Goal: Task Accomplishment & Management: Use online tool/utility

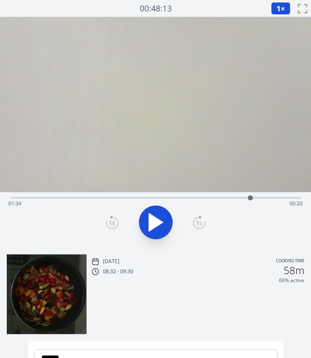
click at [57, 195] on div "Time elapsed: 01:34 Time remaining: 00:20" at bounding box center [155, 197] width 291 height 10
click at [50, 197] on div at bounding box center [56, 198] width 13 height 13
click at [83, 199] on div "Time elapsed: 00:15 Time remaining: 01:39" at bounding box center [155, 204] width 294 height 14
click at [78, 199] on div at bounding box center [82, 198] width 13 height 13
click at [73, 198] on div at bounding box center [78, 198] width 13 height 13
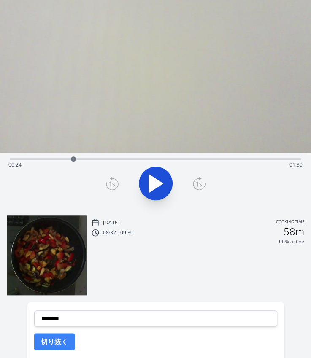
scroll to position [39, 0]
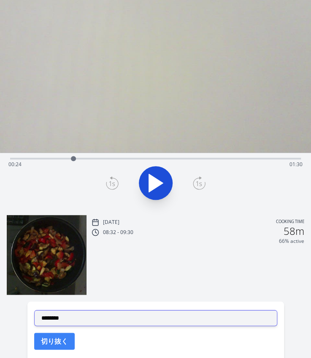
click at [86, 315] on select "**********" at bounding box center [155, 318] width 243 height 16
select select "**********"
click at [34, 310] on select "**********" at bounding box center [155, 318] width 243 height 16
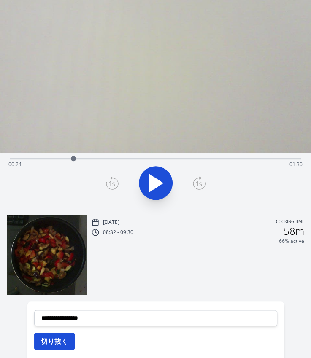
click at [57, 335] on button "切り抜く" at bounding box center [54, 341] width 41 height 17
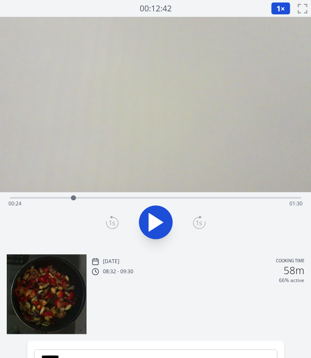
click at [255, 200] on div "Time elapsed: 00:24 Time remaining: 01:30" at bounding box center [155, 204] width 294 height 14
click at [265, 199] on div "Time elapsed: 01:35 Time remaining: 00:18" at bounding box center [155, 204] width 294 height 14
click at [273, 198] on div "Time elapsed: 01:39 Time remaining: 00:15" at bounding box center [155, 204] width 294 height 14
click at [283, 197] on div "Time elapsed: 01:43 Time remaining: 00:11" at bounding box center [155, 204] width 294 height 14
click at [292, 197] on div "Time elapsed: 01:46 Time remaining: 00:08" at bounding box center [155, 204] width 294 height 14
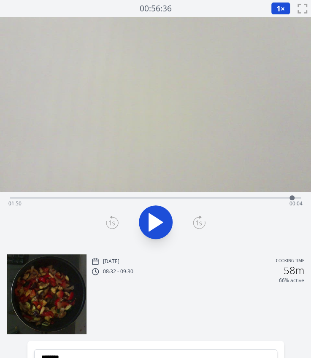
click at [293, 198] on div at bounding box center [291, 197] width 5 height 5
click at [199, 224] on icon at bounding box center [199, 223] width 13 height 14
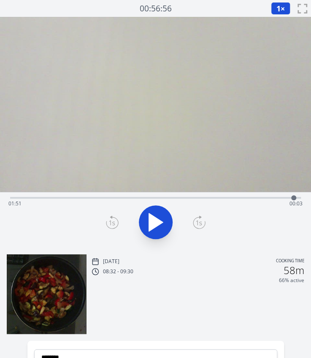
click at [199, 224] on icon at bounding box center [199, 223] width 13 height 14
click at [201, 223] on icon at bounding box center [199, 223] width 13 height 14
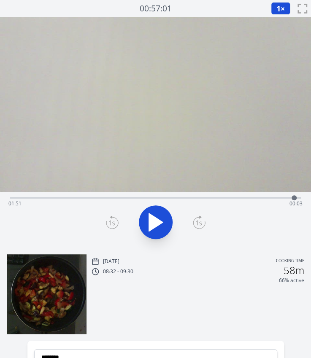
click at [114, 221] on icon at bounding box center [112, 223] width 13 height 14
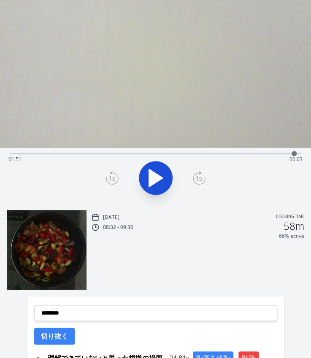
scroll to position [47, 0]
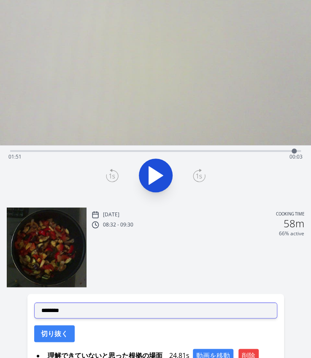
click at [74, 308] on select "**********" at bounding box center [155, 311] width 243 height 16
click at [34, 303] on select "**********" at bounding box center [155, 311] width 243 height 16
click at [71, 309] on select "**********" at bounding box center [155, 311] width 243 height 16
select select "**********"
click at [34, 303] on select "**********" at bounding box center [155, 311] width 243 height 16
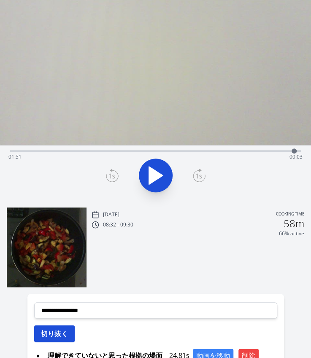
click at [62, 333] on button "切り抜く" at bounding box center [54, 333] width 41 height 17
click at [130, 147] on div "Time elapsed: 01:51 Time remaining: 00:03" at bounding box center [155, 150] width 291 height 10
click at [53, 153] on div "Time elapsed: 00:47 Time remaining: 01:07" at bounding box center [155, 157] width 294 height 14
click at [111, 151] on div "Time elapsed: 00:16 Time remaining: 01:38" at bounding box center [155, 157] width 294 height 14
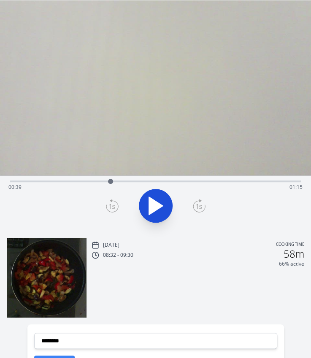
scroll to position [0, 0]
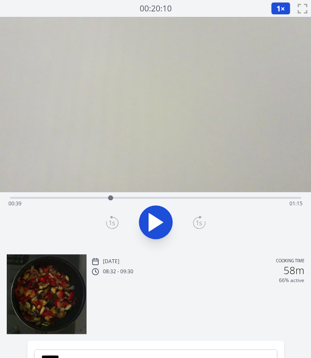
click at [137, 199] on div "Time elapsed: 00:39 Time remaining: 01:15" at bounding box center [155, 204] width 294 height 14
click at [166, 199] on div "Time elapsed: 00:49 Time remaining: 01:05" at bounding box center [155, 204] width 294 height 14
click at [158, 199] on div "Time elapsed: 01:01 Time remaining: 00:53" at bounding box center [155, 204] width 294 height 14
click at [161, 199] on div at bounding box center [157, 198] width 13 height 13
click at [179, 200] on div "Time elapsed: 00:59 Time remaining: 00:55" at bounding box center [155, 204] width 294 height 14
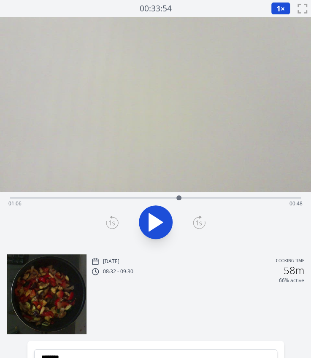
click at [174, 197] on div at bounding box center [179, 198] width 13 height 13
click at [171, 197] on div at bounding box center [173, 197] width 5 height 5
click at [168, 197] on div at bounding box center [171, 198] width 13 height 13
click at [165, 197] on div at bounding box center [168, 198] width 13 height 13
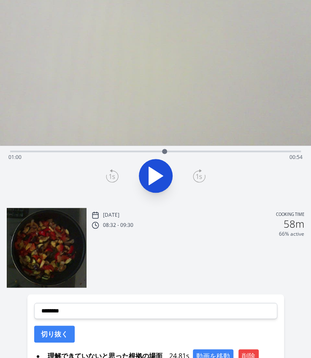
scroll to position [66, 0]
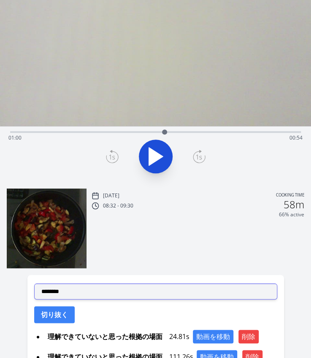
click at [105, 292] on select "**********" at bounding box center [155, 292] width 243 height 16
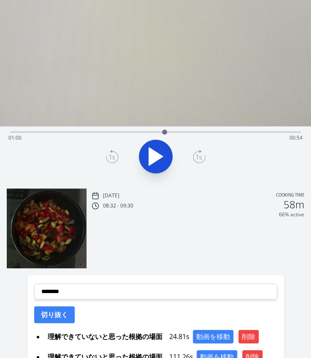
click at [176, 131] on div "Time elapsed: 01:00 Time remaining: 00:54" at bounding box center [155, 138] width 294 height 14
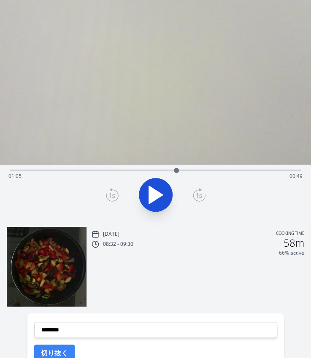
scroll to position [16, 0]
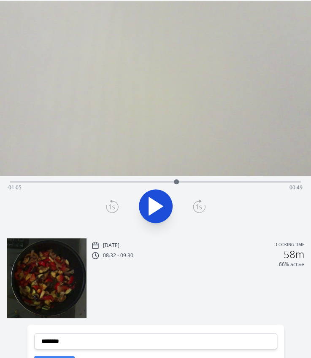
click at [171, 181] on div at bounding box center [176, 182] width 13 height 13
click at [168, 181] on div at bounding box center [171, 182] width 13 height 13
click at [166, 182] on div at bounding box center [168, 181] width 5 height 5
click at [170, 182] on div at bounding box center [165, 182] width 13 height 13
click at [104, 207] on div at bounding box center [155, 206] width 301 height 41
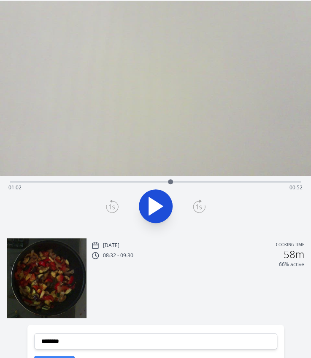
click at [107, 207] on icon at bounding box center [112, 207] width 13 height 14
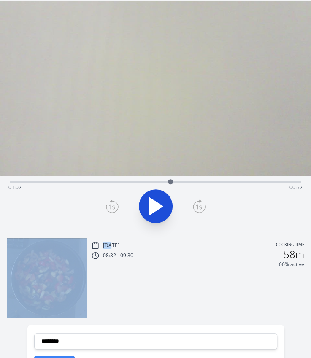
click at [107, 207] on icon at bounding box center [112, 207] width 13 height 14
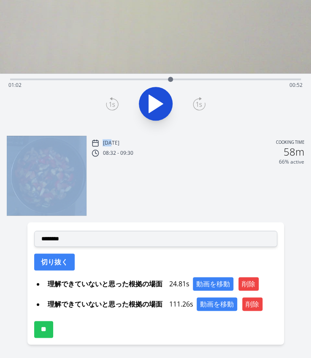
scroll to position [119, 0]
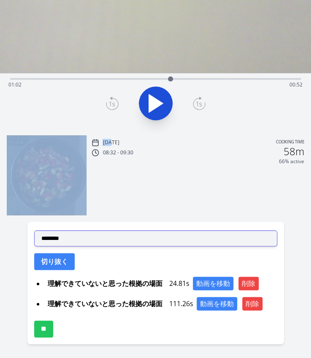
click at [102, 240] on select "**********" at bounding box center [155, 238] width 243 height 16
select select "**********"
click at [34, 230] on select "**********" at bounding box center [155, 238] width 243 height 16
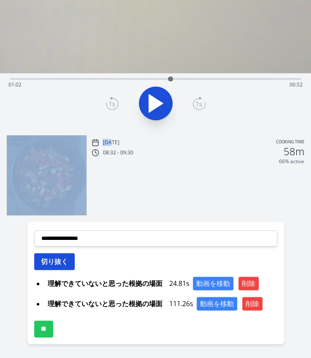
click at [61, 259] on button "切り抜く" at bounding box center [54, 261] width 41 height 17
select select
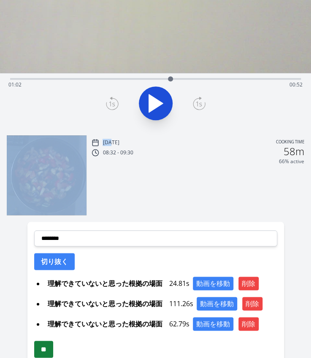
click at [48, 344] on input "**" at bounding box center [43, 349] width 19 height 17
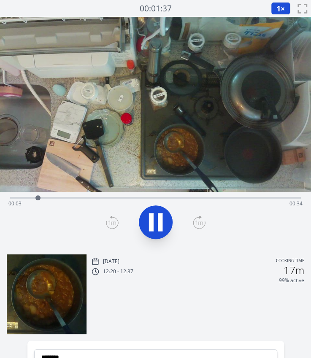
click at [149, 217] on icon at bounding box center [156, 223] width 24 height 24
click at [168, 224] on button at bounding box center [156, 222] width 34 height 34
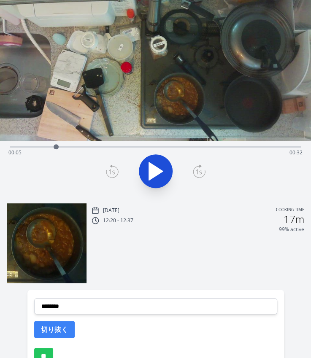
scroll to position [51, 0]
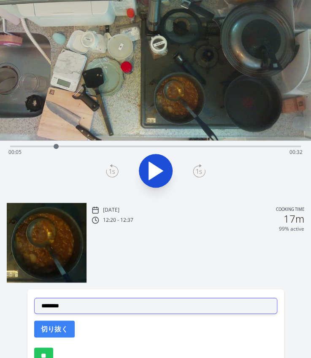
click at [81, 303] on select "**********" at bounding box center [155, 306] width 243 height 16
select select "**********"
click at [34, 298] on select "**********" at bounding box center [155, 306] width 243 height 16
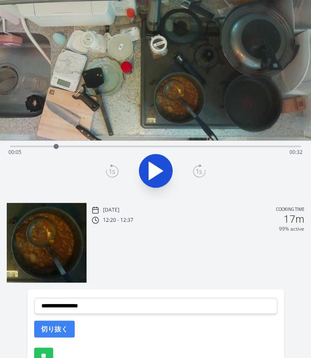
click at [151, 169] on icon at bounding box center [156, 171] width 14 height 18
click at [151, 169] on icon at bounding box center [151, 171] width 5 height 18
click at [55, 147] on div "Time elapsed: 00:08 Time remaining: 00:29" at bounding box center [155, 153] width 294 height 14
click at [154, 172] on icon at bounding box center [156, 171] width 14 height 18
click at [154, 172] on icon at bounding box center [156, 171] width 24 height 24
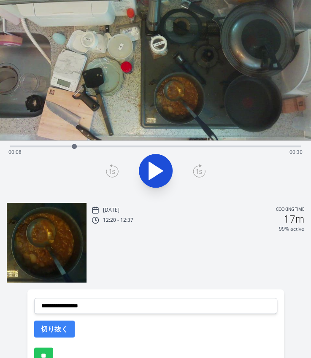
click at [47, 147] on div "Time elapsed: 00:08 Time remaining: 00:30" at bounding box center [155, 153] width 294 height 14
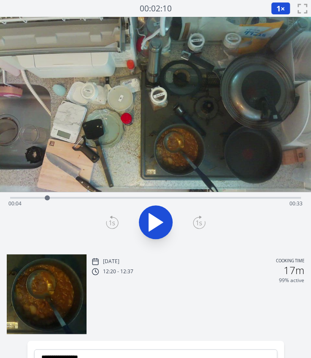
click at [284, 8] on button "1 ×" at bounding box center [280, 8] width 19 height 13
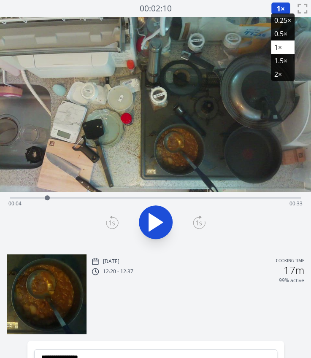
click at [283, 20] on li "0.25×" at bounding box center [283, 21] width 24 height 14
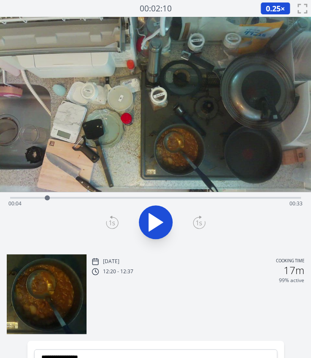
click at [155, 222] on icon at bounding box center [156, 222] width 14 height 18
click at [154, 215] on icon at bounding box center [156, 223] width 24 height 24
click at [111, 221] on icon at bounding box center [112, 223] width 13 height 14
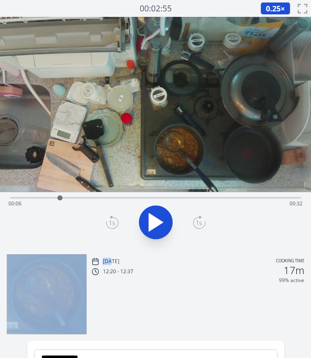
click at [111, 221] on icon at bounding box center [112, 223] width 13 height 14
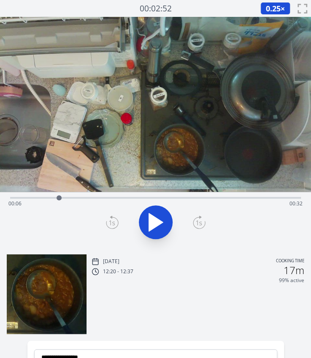
click at [205, 217] on div at bounding box center [155, 222] width 301 height 41
click at [203, 218] on icon at bounding box center [199, 223] width 13 height 14
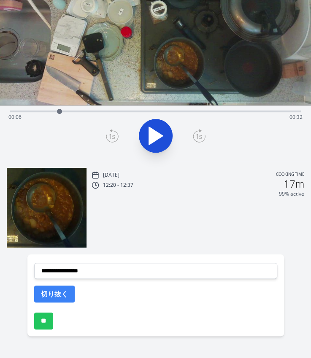
scroll to position [90, 0]
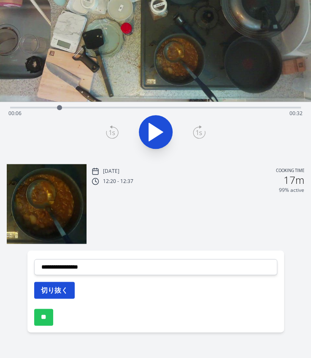
click at [68, 284] on button "切り抜く" at bounding box center [54, 290] width 41 height 17
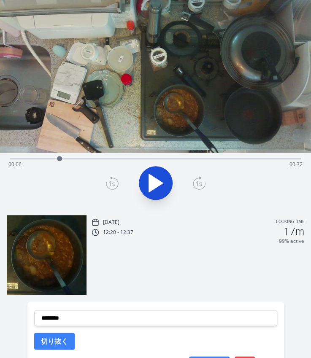
scroll to position [38, 0]
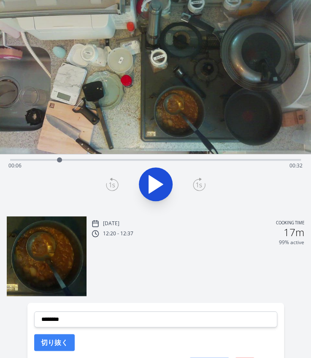
click at [184, 161] on div "Time elapsed: 00:06 Time remaining: 00:32" at bounding box center [155, 166] width 294 height 14
click at [217, 157] on div "Time elapsed: 00:22 Time remaining: 00:16" at bounding box center [155, 159] width 291 height 10
click at [224, 157] on div "Time elapsed: 00:26 Time remaining: 00:11" at bounding box center [155, 159] width 291 height 10
click at [239, 162] on div "Time elapsed: 00:27 Time remaining: 00:10" at bounding box center [155, 166] width 294 height 14
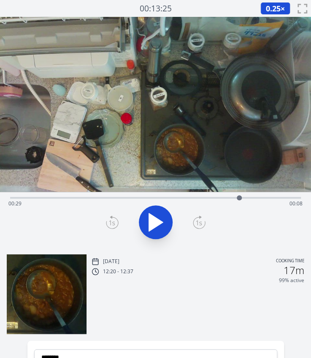
click at [227, 198] on div "Time elapsed: 00:29 Time remaining: 00:08" at bounding box center [155, 204] width 294 height 14
click at [213, 196] on div "Time elapsed: 00:27 Time remaining: 00:10" at bounding box center [155, 197] width 291 height 10
click at [206, 197] on div "Time elapsed: 00:26 Time remaining: 00:12" at bounding box center [155, 204] width 294 height 14
click at [192, 200] on div "Time elapsed: 00:25 Time remaining: 00:13" at bounding box center [155, 204] width 294 height 14
click at [160, 224] on icon at bounding box center [156, 223] width 24 height 24
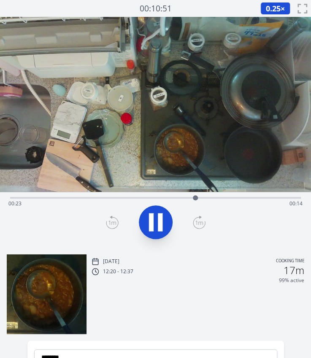
click at [160, 224] on icon at bounding box center [160, 222] width 5 height 18
click at [113, 222] on icon at bounding box center [112, 223] width 13 height 14
click at [153, 225] on icon at bounding box center [156, 222] width 14 height 18
click at [153, 225] on icon at bounding box center [156, 223] width 24 height 24
click at [190, 198] on div "Time elapsed: 00:24 Time remaining: 00:14" at bounding box center [155, 204] width 294 height 14
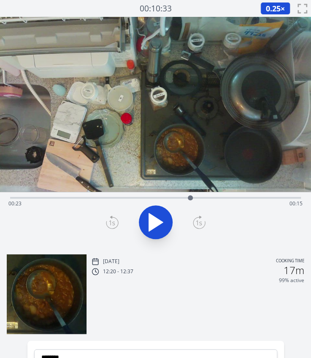
click at [196, 200] on div at bounding box center [190, 198] width 13 height 13
click at [212, 198] on div "Time elapsed: 00:23 Time remaining: 00:14" at bounding box center [155, 204] width 294 height 14
click at [198, 197] on div "Time elapsed: 00:26 Time remaining: 00:12" at bounding box center [155, 204] width 294 height 14
click at [192, 197] on div at bounding box center [198, 198] width 13 height 13
click at [205, 226] on div at bounding box center [155, 222] width 301 height 41
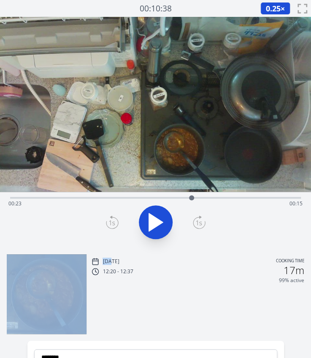
click at [205, 226] on div at bounding box center [155, 222] width 301 height 41
click at [201, 223] on icon at bounding box center [199, 223] width 13 height 14
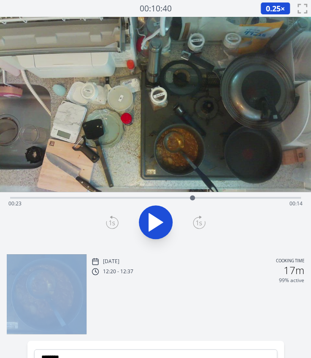
click at [201, 223] on icon at bounding box center [199, 223] width 13 height 14
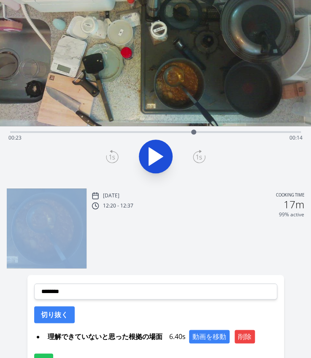
scroll to position [66, 0]
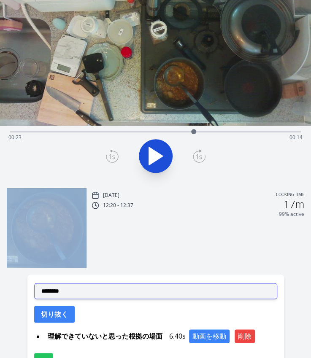
click at [122, 286] on select "**********" at bounding box center [155, 291] width 243 height 16
select select "**********"
click at [34, 283] on select "**********" at bounding box center [155, 291] width 243 height 16
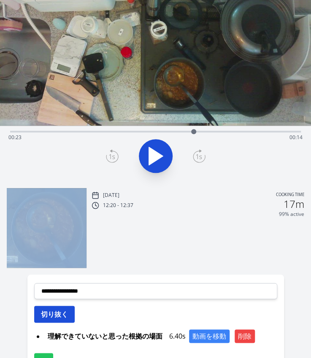
click at [46, 311] on button "切り抜く" at bounding box center [54, 314] width 41 height 17
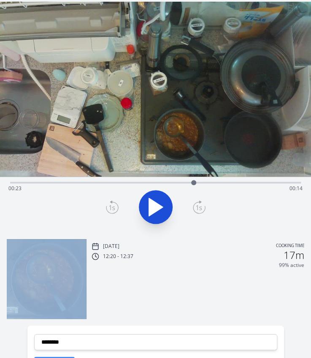
scroll to position [14, 0]
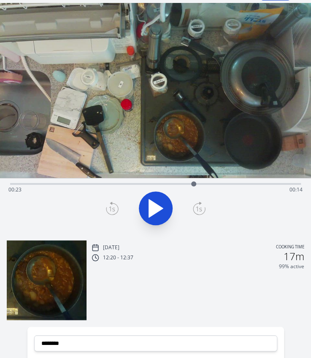
click at [143, 182] on div "Time elapsed: 00:23 Time remaining: 00:14" at bounding box center [155, 183] width 291 height 10
click at [158, 184] on div "Time elapsed: 00:17 Time remaining: 00:21" at bounding box center [155, 190] width 294 height 14
click at [157, 208] on icon at bounding box center [156, 209] width 14 height 18
click at [157, 208] on icon at bounding box center [156, 209] width 24 height 24
click at [157, 208] on icon at bounding box center [156, 209] width 14 height 18
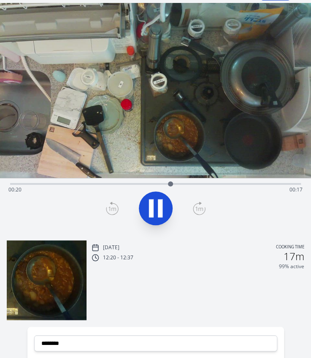
click at [157, 208] on icon at bounding box center [156, 209] width 24 height 24
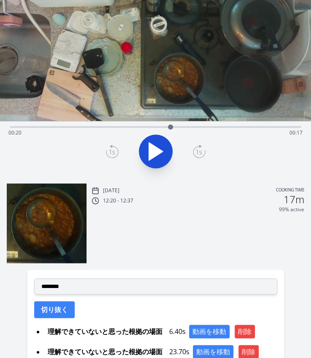
scroll to position [71, 0]
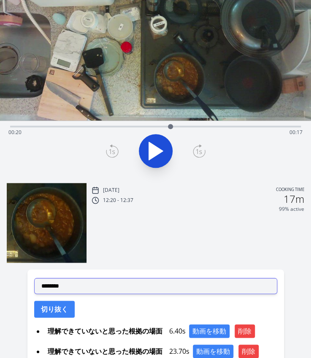
click at [115, 281] on select "**********" at bounding box center [155, 286] width 243 height 16
select select "**********"
click at [34, 278] on select "**********" at bounding box center [155, 286] width 243 height 16
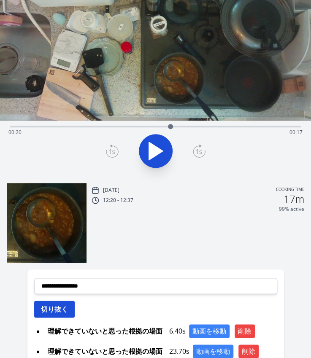
click at [48, 316] on button "切り抜く" at bounding box center [54, 309] width 41 height 17
select select
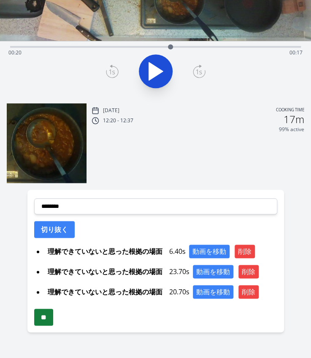
click at [43, 323] on input "**" at bounding box center [43, 317] width 19 height 17
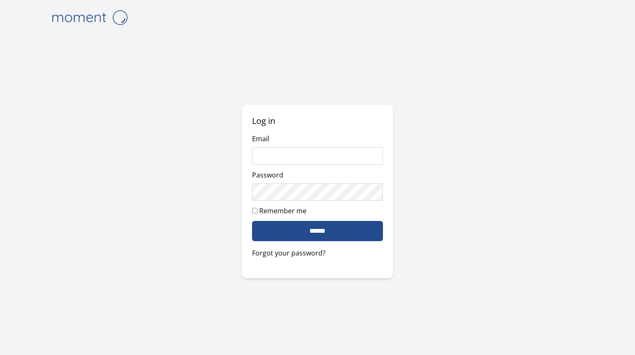
click at [271, 159] on input "Email" at bounding box center [317, 156] width 130 height 18
type input "**********"
click at [290, 211] on label "Remember me" at bounding box center [282, 210] width 47 height 9
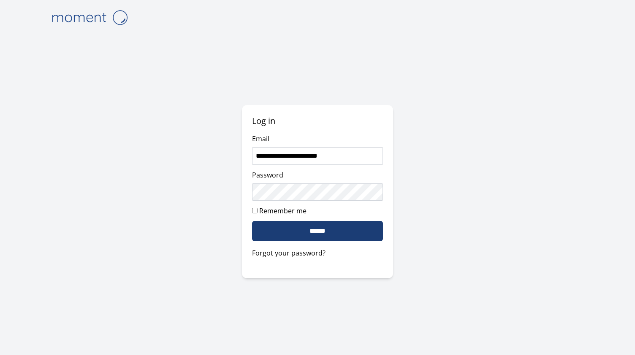
click at [284, 231] on input "******" at bounding box center [317, 231] width 130 height 20
